Goal: Navigation & Orientation: Find specific page/section

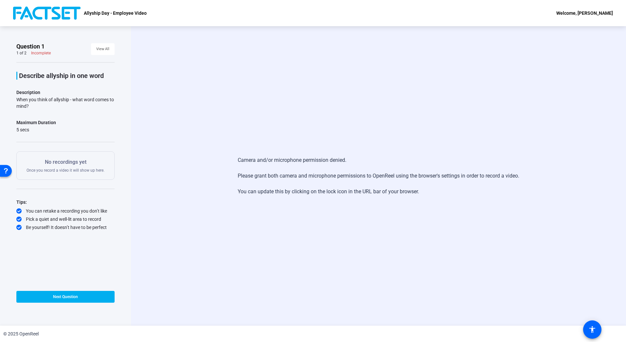
click at [108, 13] on p "Allyship Day - Employee Video" at bounding box center [115, 13] width 63 height 8
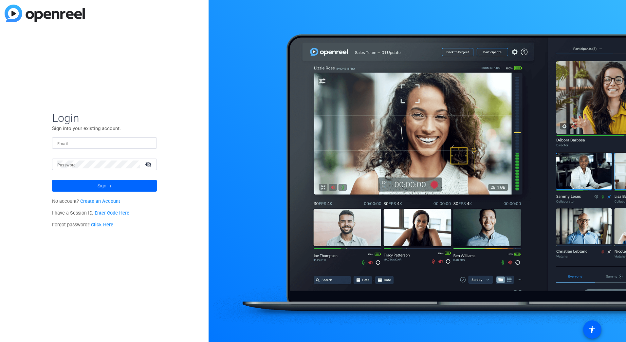
click at [96, 140] on input "Email" at bounding box center [104, 143] width 94 height 8
type input "symreen.kang@factset.com"
click at [52, 180] on button "Sign in" at bounding box center [104, 186] width 105 height 12
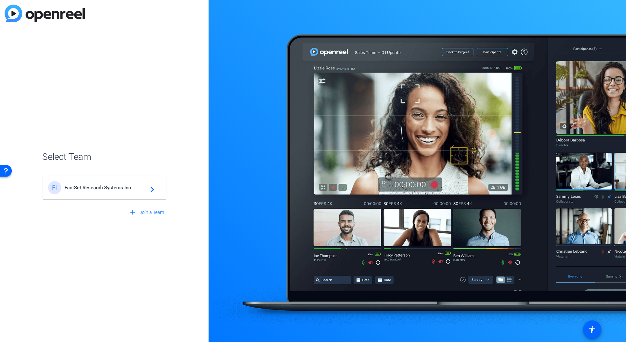
click at [117, 193] on div "FI FactSet Research Systems Inc. navigate_next" at bounding box center [104, 187] width 113 height 13
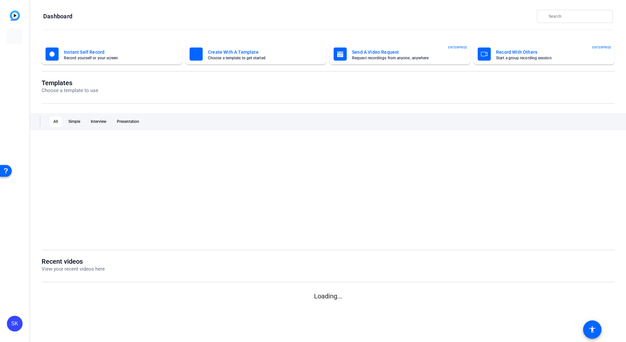
click at [117, 189] on div at bounding box center [328, 190] width 573 height 102
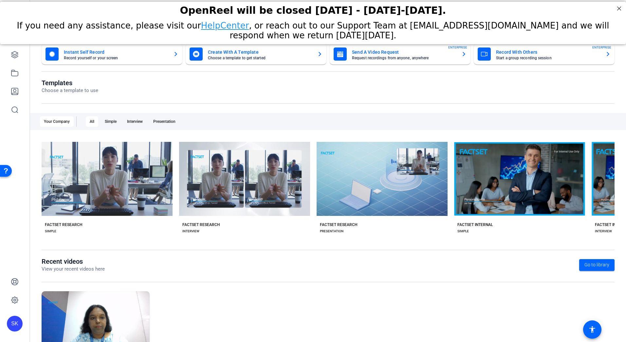
click at [131, 248] on div "Templates Choose a template to use Your Company All Simple Interview Presentati…" at bounding box center [328, 168] width 573 height 179
click at [16, 76] on icon at bounding box center [14, 73] width 7 height 6
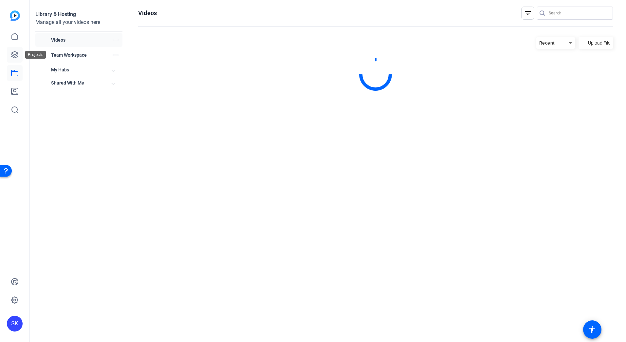
click at [12, 52] on icon at bounding box center [14, 54] width 7 height 7
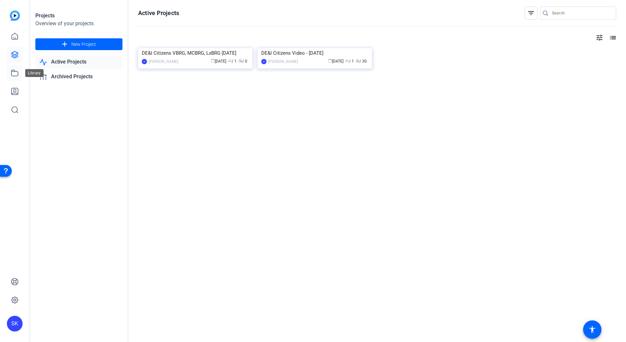
click at [14, 70] on icon at bounding box center [14, 73] width 7 height 6
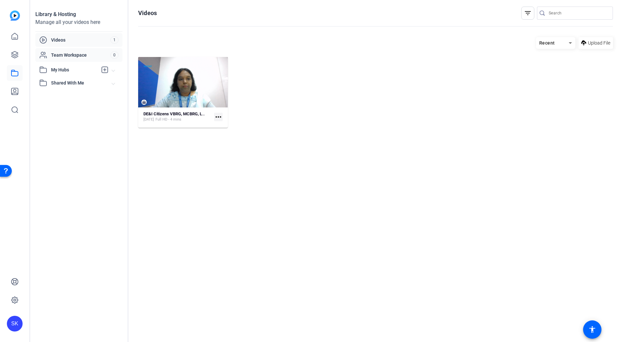
click at [60, 55] on span "Team Workspace" at bounding box center [80, 55] width 59 height 7
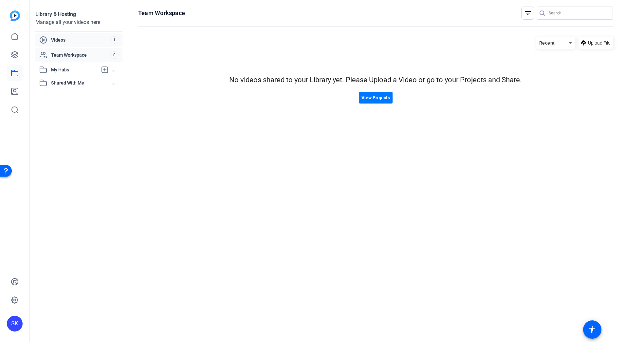
click at [64, 43] on span "Videos" at bounding box center [80, 40] width 59 height 7
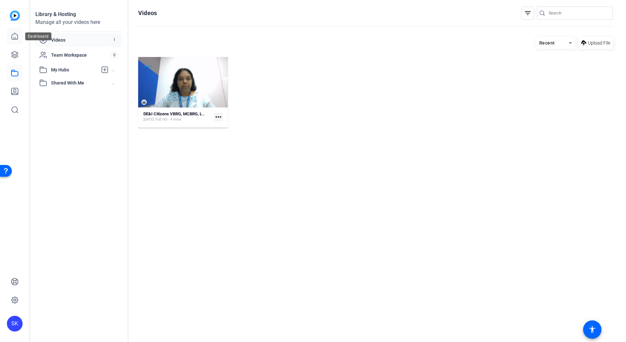
click at [16, 35] on icon at bounding box center [15, 36] width 8 height 8
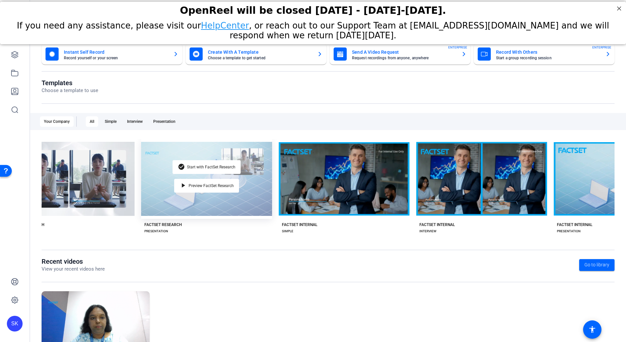
scroll to position [45, 0]
